Goal: Navigation & Orientation: Find specific page/section

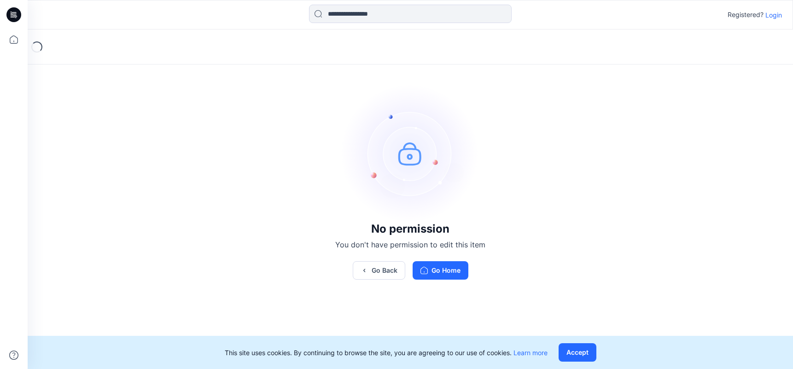
click at [774, 17] on p "Login" at bounding box center [774, 15] width 17 height 10
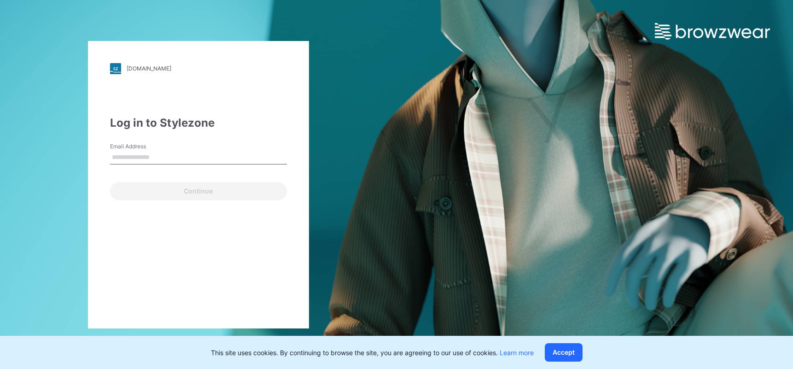
type input "**********"
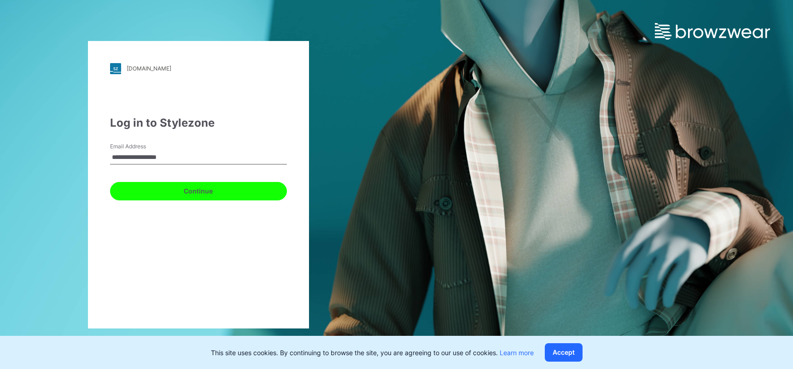
click at [164, 191] on button "Continue" at bounding box center [198, 191] width 177 height 18
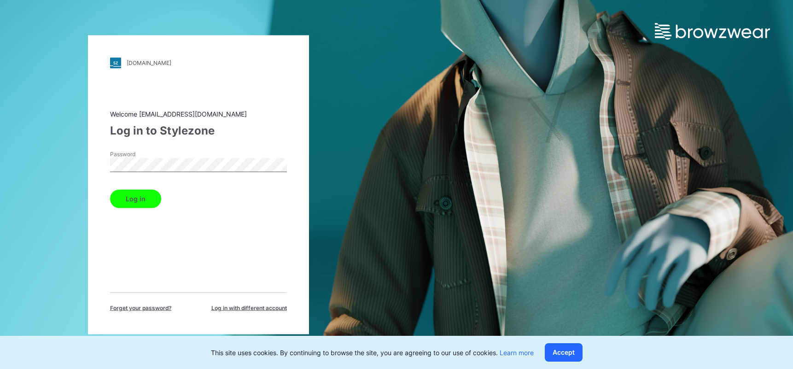
click at [138, 190] on button "Log in" at bounding box center [135, 198] width 51 height 18
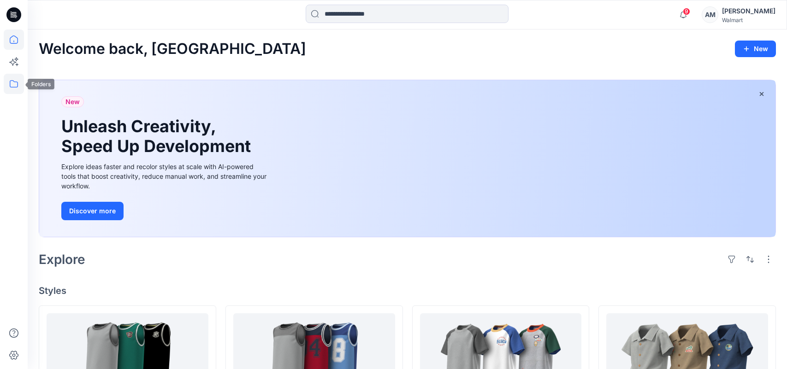
click at [15, 81] on icon at bounding box center [14, 84] width 20 height 20
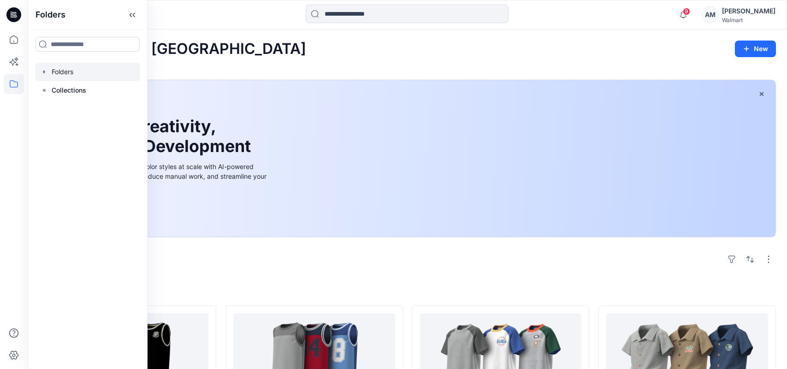
click at [75, 71] on div at bounding box center [87, 72] width 105 height 18
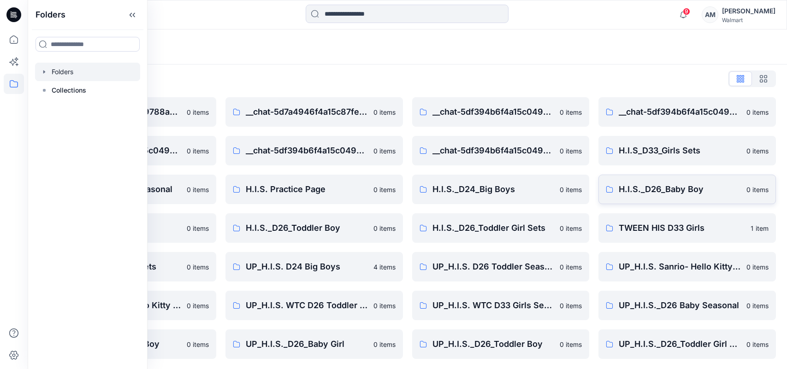
scroll to position [5, 0]
click at [240, 85] on div "Folders List __chat-59a04e34d3c9788a960db54d-5df394b6f4a15c049a30f1a9 0 items _…" at bounding box center [407, 214] width 759 height 310
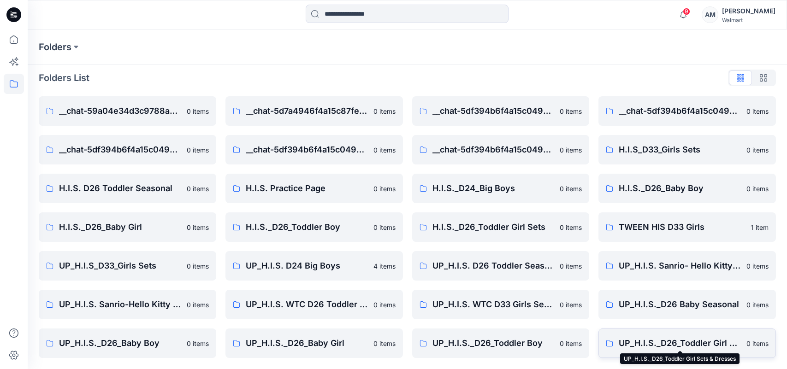
click at [684, 345] on p "UP_H.I.S._D26_Toddler Girl Sets & Dresses" at bounding box center [679, 343] width 122 height 13
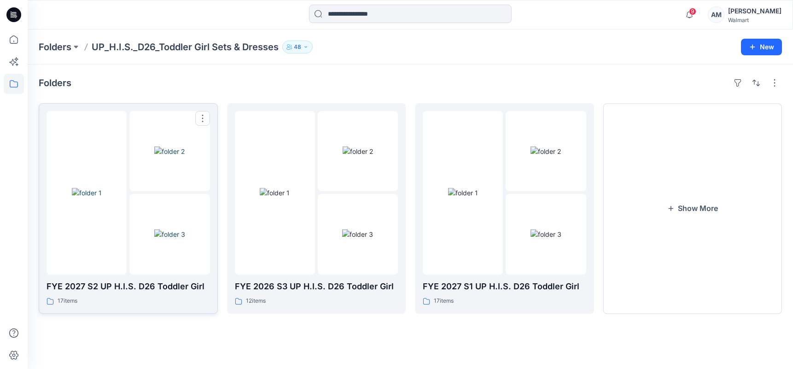
click at [95, 234] on div at bounding box center [87, 193] width 80 height 164
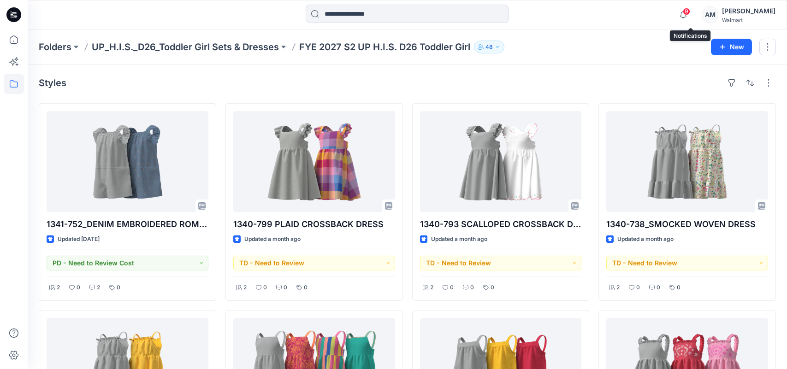
click at [690, 12] on span "9" at bounding box center [685, 11] width 7 height 7
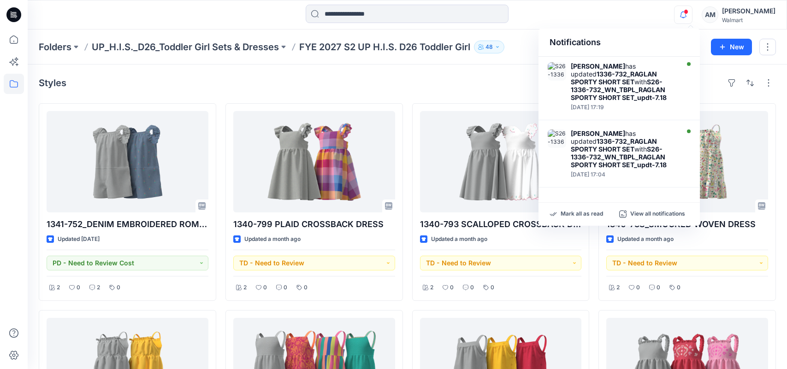
click at [688, 12] on span at bounding box center [685, 11] width 5 height 5
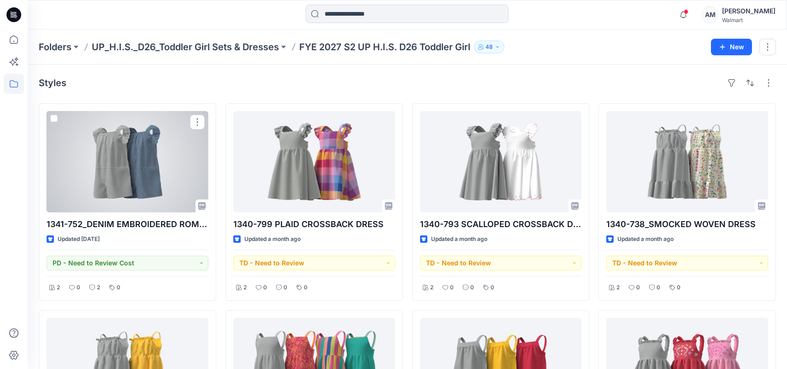
click at [154, 195] on div at bounding box center [128, 161] width 162 height 101
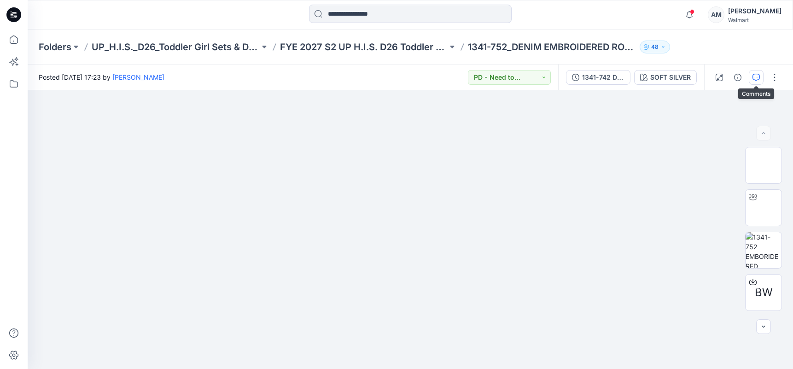
click at [753, 77] on icon "button" at bounding box center [756, 77] width 7 height 7
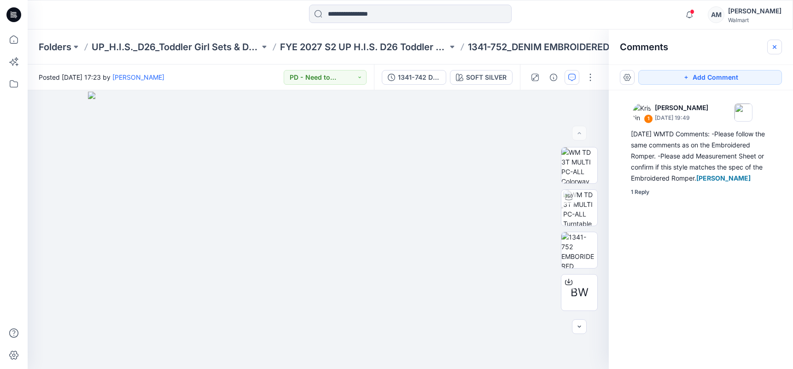
click at [774, 47] on icon "button" at bounding box center [775, 47] width 4 height 4
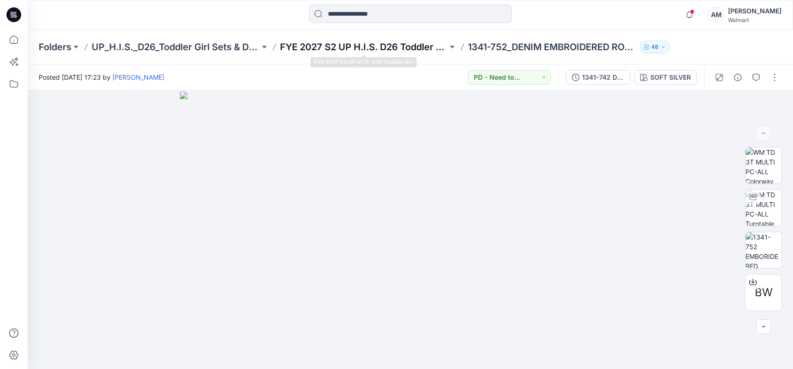
click at [400, 45] on p "FYE 2027 S2 UP H.I.S. D26 Toddler Girl" at bounding box center [364, 47] width 168 height 13
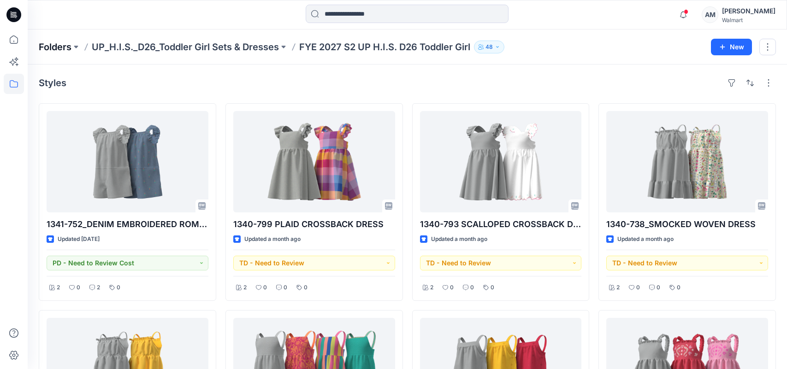
click at [59, 47] on p "Folders" at bounding box center [55, 47] width 33 height 13
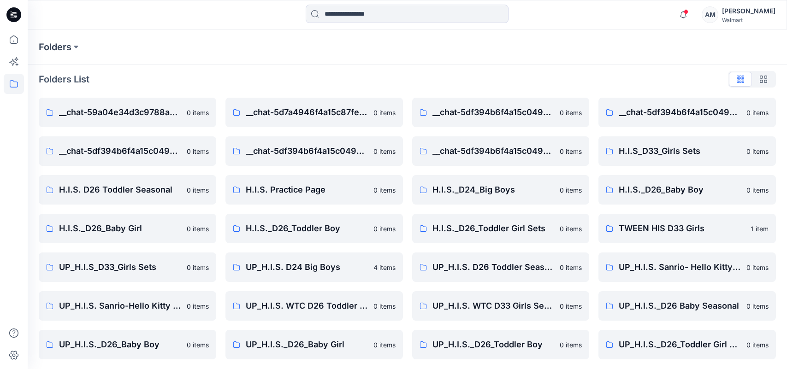
scroll to position [5, 0]
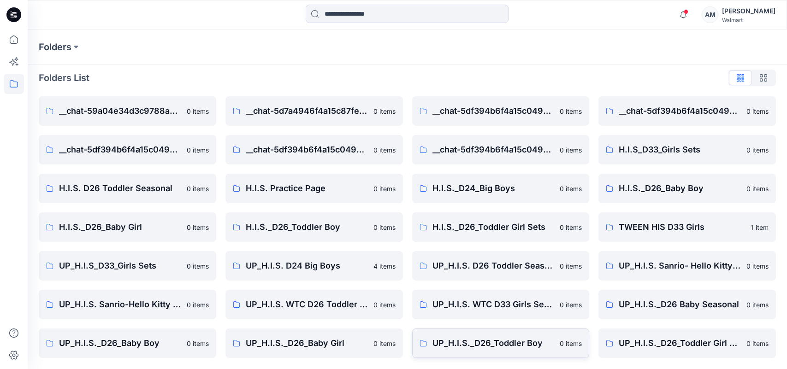
click at [524, 348] on p "UP_H.I.S._D26_Toddler Boy" at bounding box center [493, 343] width 122 height 13
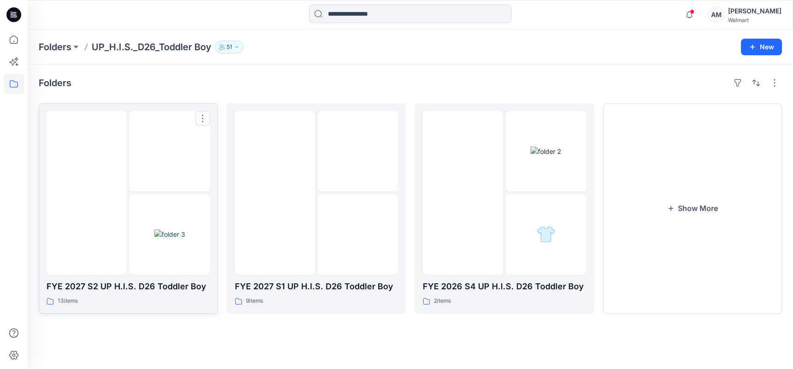
click at [133, 192] on div at bounding box center [169, 193] width 80 height 164
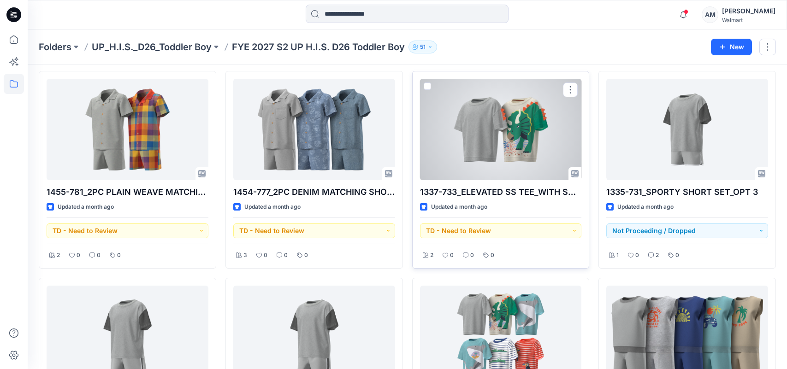
scroll to position [323, 0]
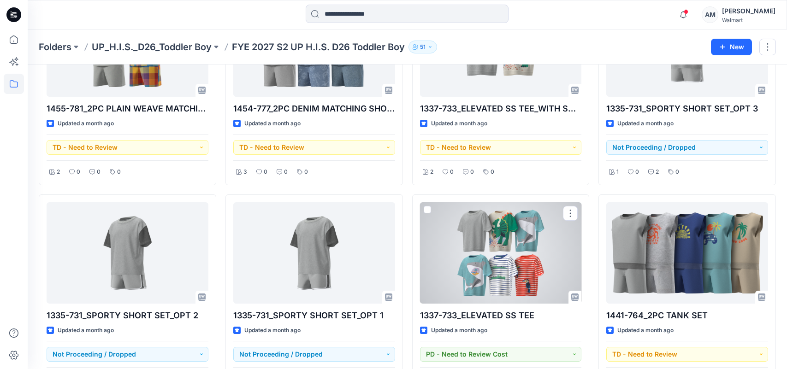
click at [524, 276] on div at bounding box center [501, 252] width 162 height 101
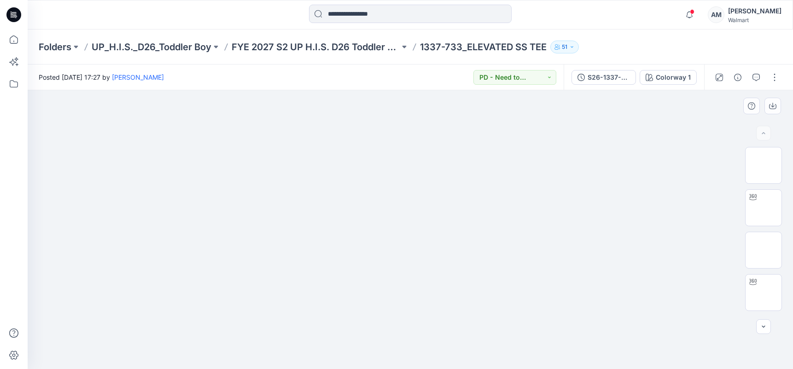
click at [446, 92] on img at bounding box center [410, 92] width 461 height 0
click at [681, 71] on button "Colorway 1" at bounding box center [668, 77] width 57 height 15
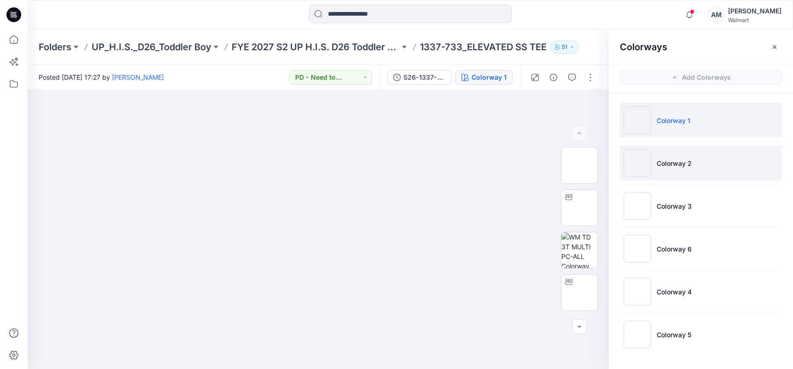
click at [640, 167] on img at bounding box center [638, 163] width 28 height 28
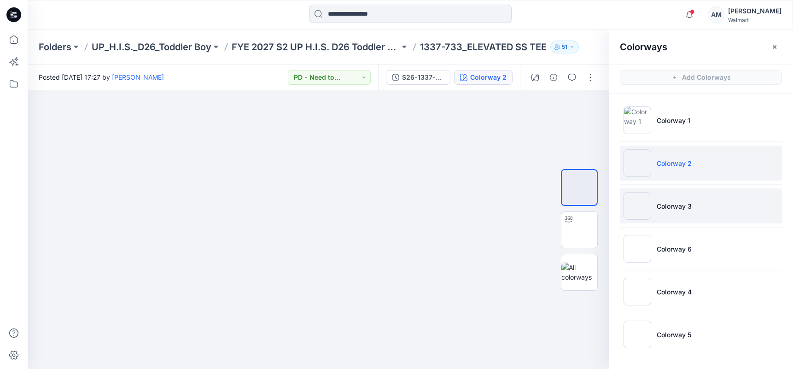
click at [635, 206] on img at bounding box center [638, 206] width 28 height 28
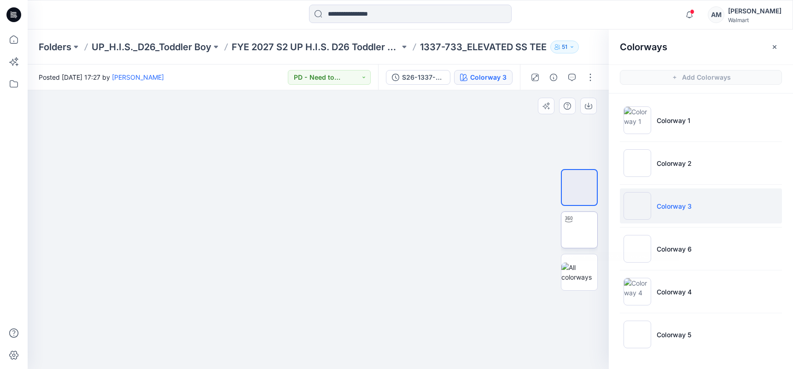
click at [580, 230] on img at bounding box center [580, 230] width 0 height 0
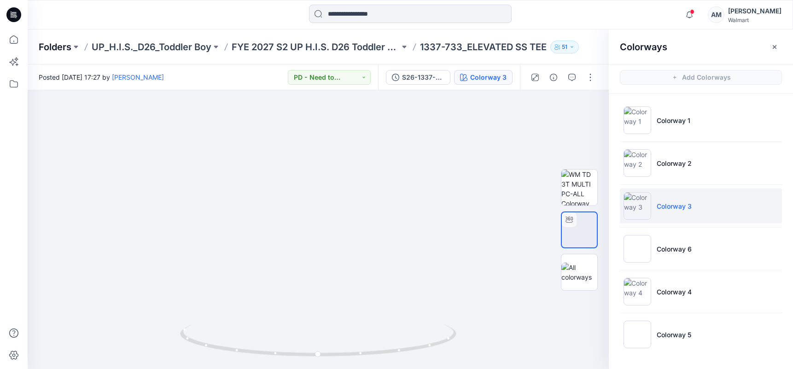
click at [56, 46] on p "Folders" at bounding box center [55, 47] width 33 height 13
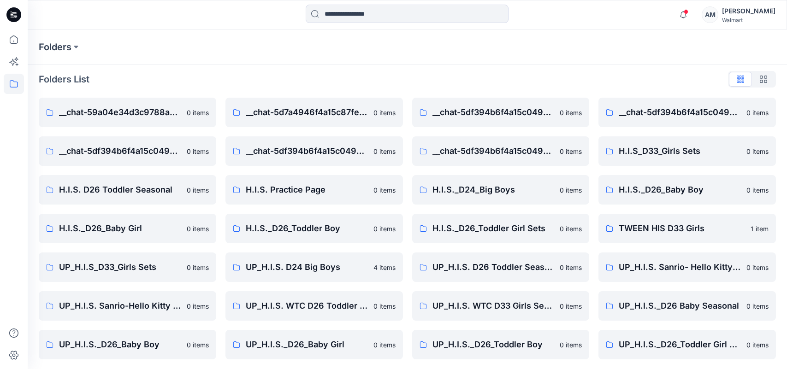
scroll to position [5, 0]
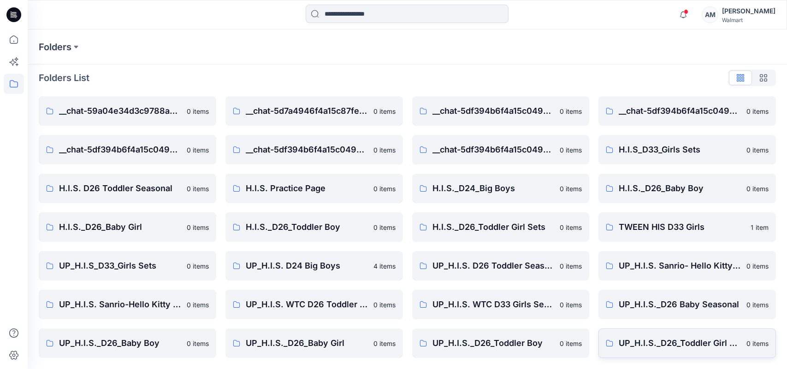
click at [701, 345] on p "UP_H.I.S._D26_Toddler Girl Sets & Dresses" at bounding box center [679, 343] width 122 height 13
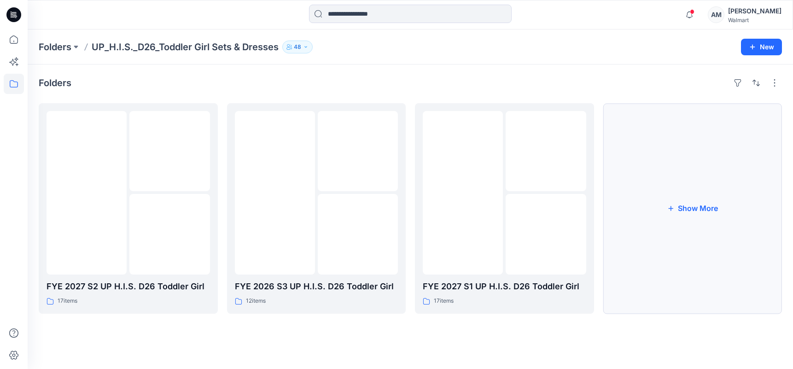
click at [704, 200] on button "Show More" at bounding box center [693, 208] width 179 height 211
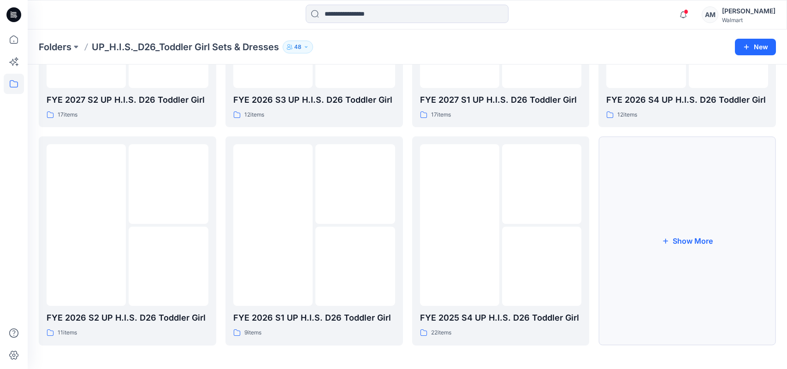
scroll to position [187, 0]
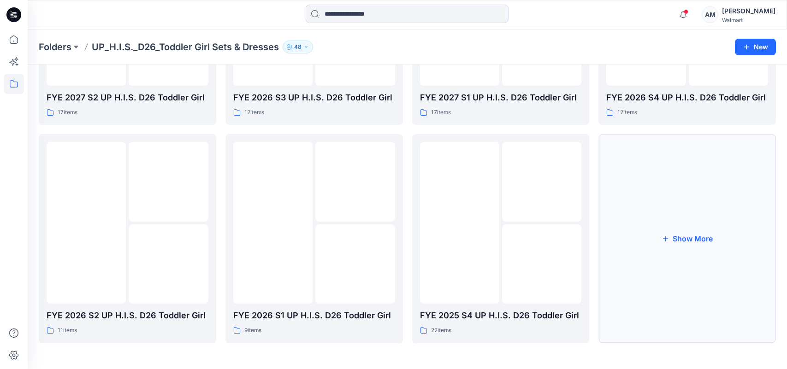
click at [687, 236] on button "Show More" at bounding box center [686, 238] width 177 height 209
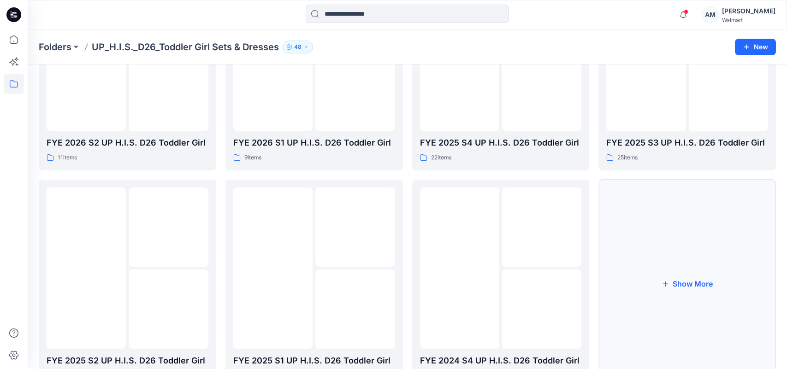
scroll to position [405, 0]
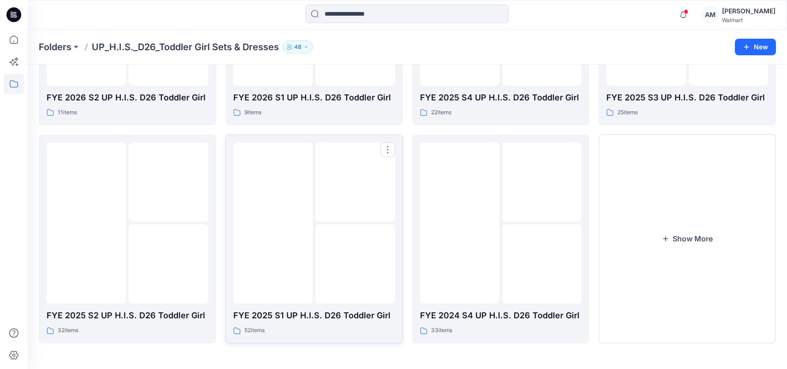
click at [273, 223] on img at bounding box center [273, 223] width 0 height 0
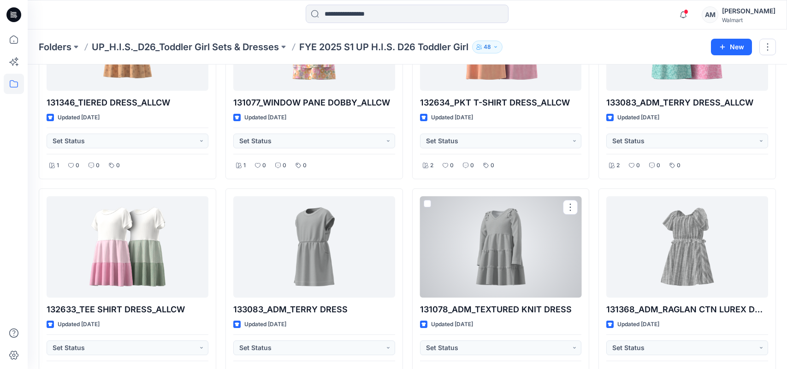
scroll to position [1173, 0]
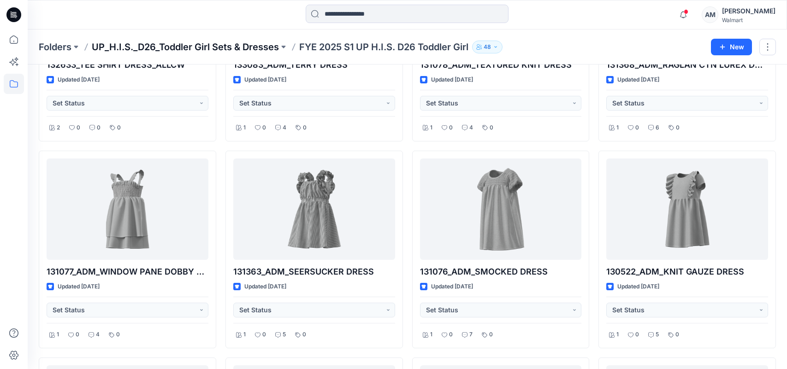
click at [226, 47] on p "UP_H.I.S._D26_Toddler Girl Sets & Dresses" at bounding box center [185, 47] width 187 height 13
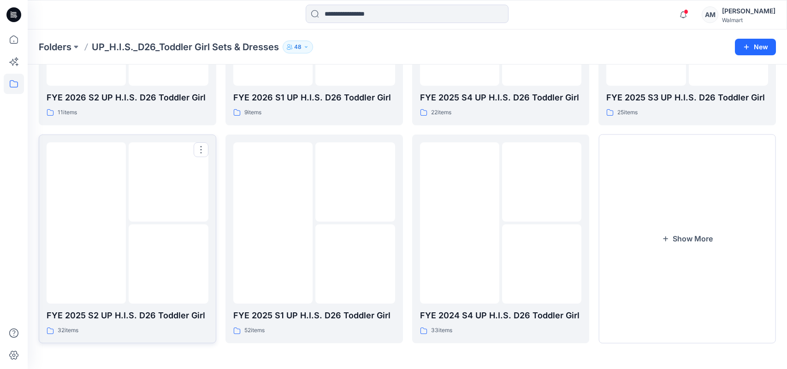
click at [169, 264] on img at bounding box center [169, 264] width 0 height 0
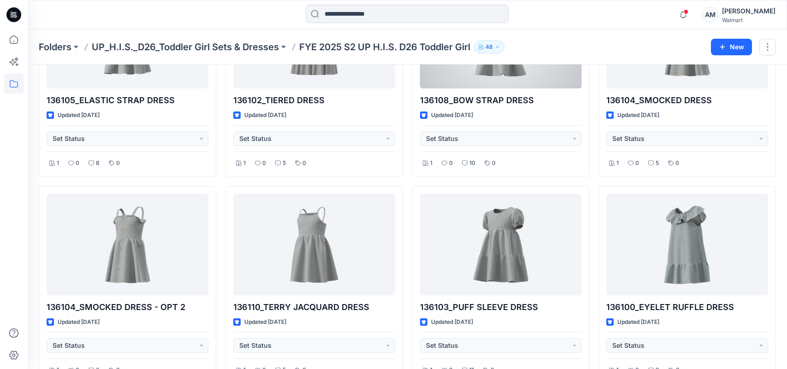
scroll to position [1391, 0]
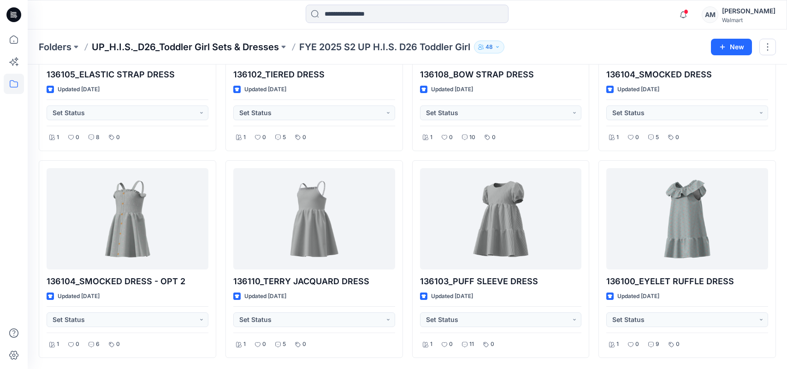
click at [169, 47] on p "UP_H.I.S._D26_Toddler Girl Sets & Dresses" at bounding box center [185, 47] width 187 height 13
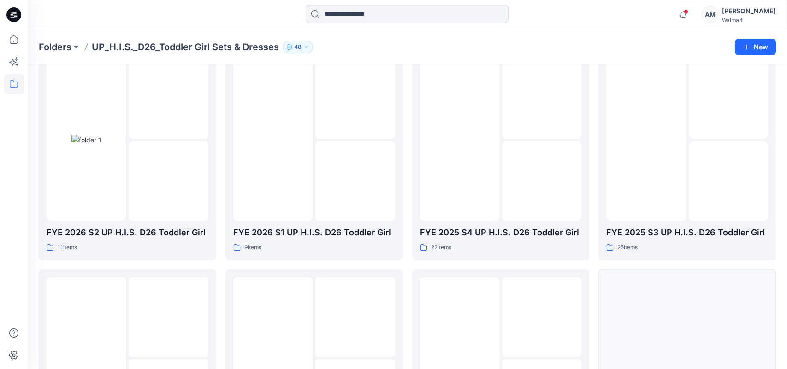
scroll to position [221, 0]
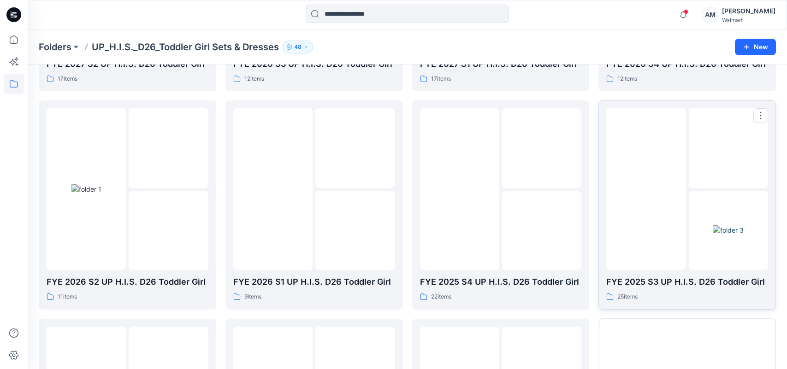
click at [646, 189] on img at bounding box center [646, 189] width 0 height 0
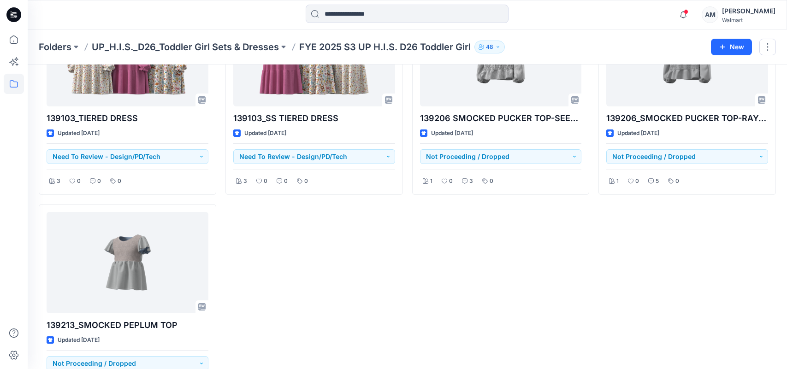
scroll to position [1185, 0]
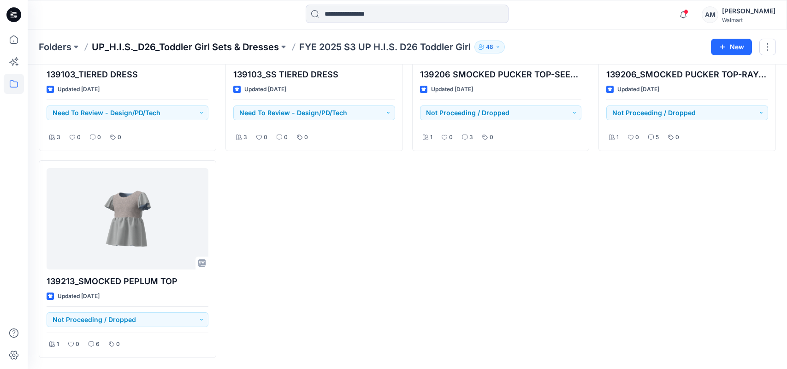
click at [217, 52] on p "UP_H.I.S._D26_Toddler Girl Sets & Dresses" at bounding box center [185, 47] width 187 height 13
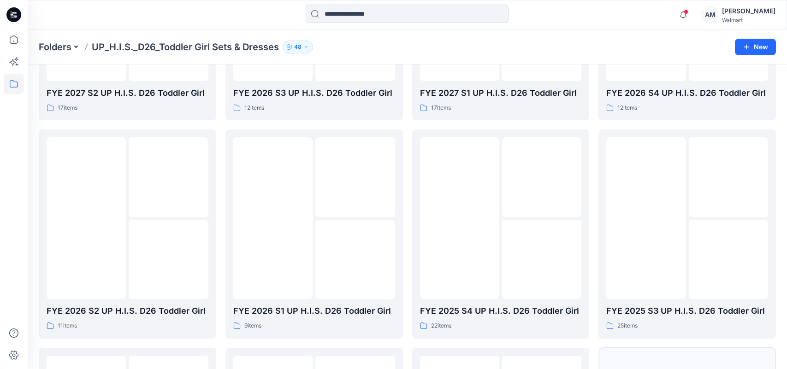
scroll to position [175, 0]
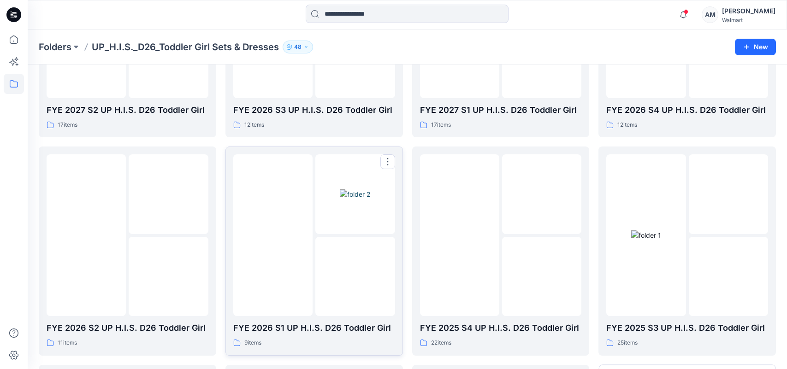
click at [273, 235] on img at bounding box center [273, 235] width 0 height 0
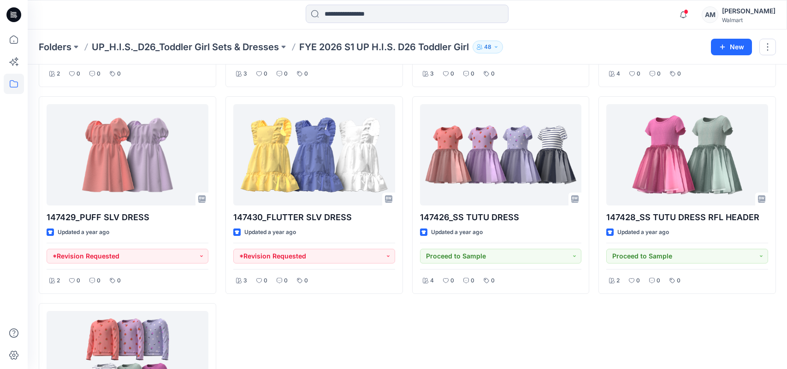
scroll to position [230, 0]
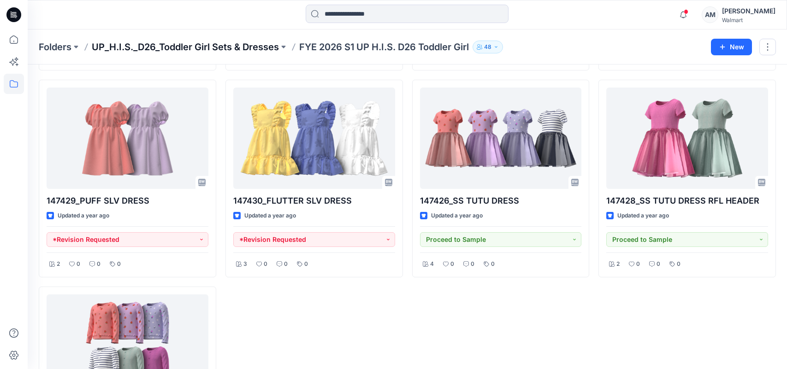
click at [224, 42] on p "UP_H.I.S._D26_Toddler Girl Sets & Dresses" at bounding box center [185, 47] width 187 height 13
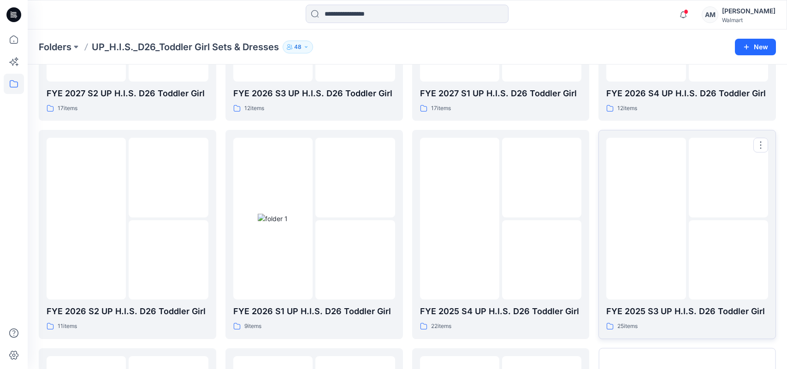
scroll to position [175, 0]
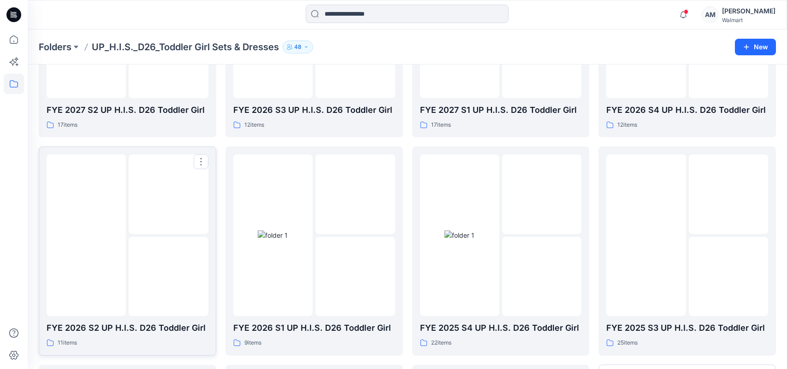
click at [169, 276] on img at bounding box center [169, 276] width 0 height 0
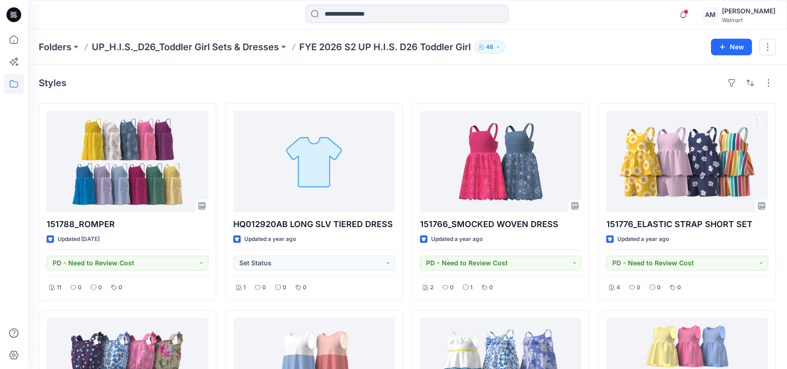
click at [626, 84] on div "Styles" at bounding box center [407, 83] width 737 height 15
click at [231, 46] on p "UP_H.I.S._D26_Toddler Girl Sets & Dresses" at bounding box center [185, 47] width 187 height 13
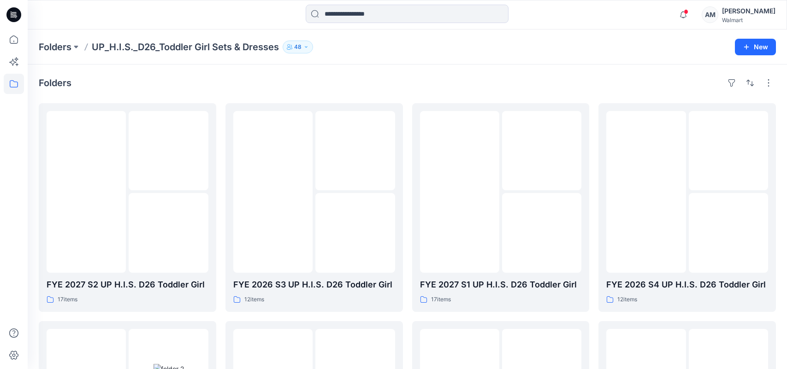
click at [653, 7] on div "Notifications [PERSON_NAME] has updated 1336-732_RAGLAN SPORTY SHORT SET with S…" at bounding box center [407, 15] width 758 height 20
click at [675, 43] on div "Folders UP_H.I.S._D26_Toddler Girl Sets & Dresses 48" at bounding box center [371, 47] width 665 height 13
